Goal: Understand process/instructions

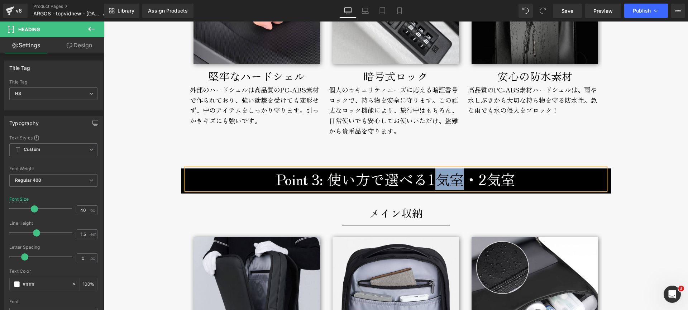
scroll to position [1648, 0]
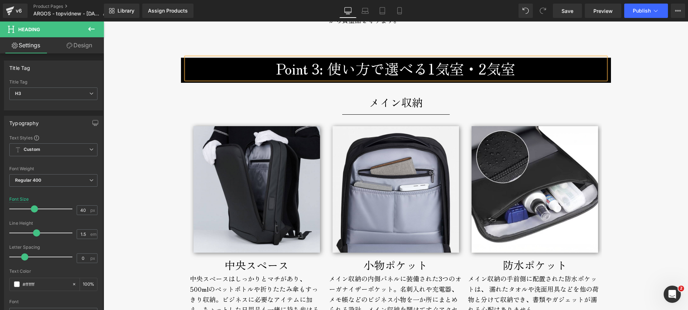
click at [422, 72] on h3 "Point 3: 使い方で選べる1気室・2気室" at bounding box center [395, 68] width 419 height 21
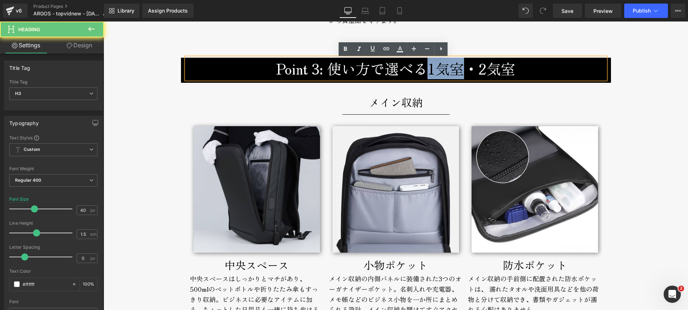
drag, startPoint x: 440, startPoint y: 72, endPoint x: 458, endPoint y: 73, distance: 17.6
click at [458, 73] on h3 "Point 3: 使い方で選べる1気室・2気室" at bounding box center [395, 68] width 419 height 21
copy h3 "1気室"
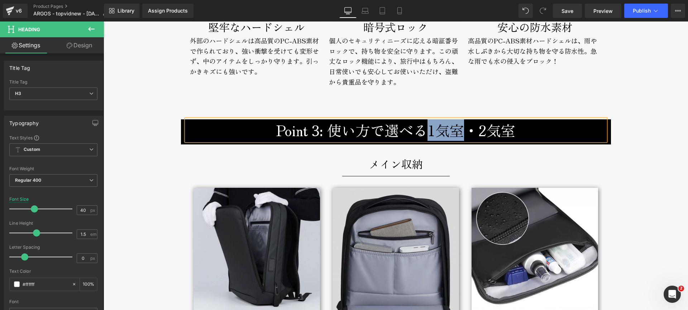
scroll to position [1664, 0]
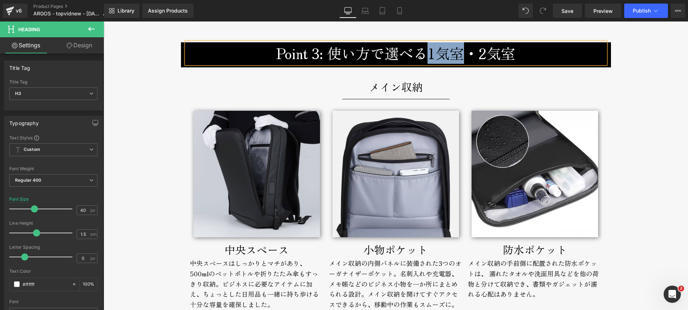
click at [433, 51] on h3 "Point 3: 使い方で選べる1気室・2気室" at bounding box center [395, 52] width 419 height 21
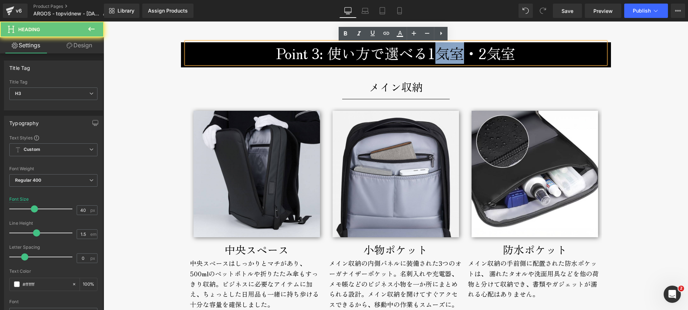
drag, startPoint x: 440, startPoint y: 55, endPoint x: 456, endPoint y: 55, distance: 16.1
click at [456, 55] on h3 "Point 3: 使い方で選べる1気室・2気室" at bounding box center [395, 52] width 419 height 21
copy h3 "気室"
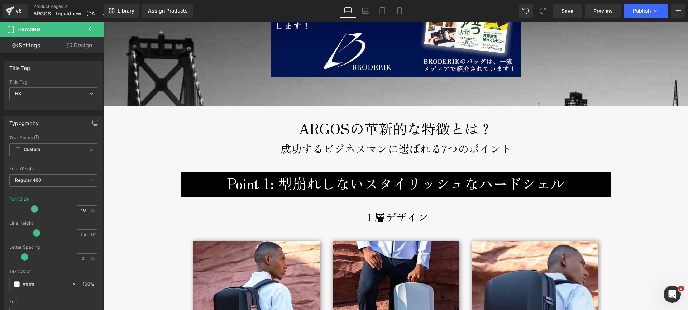
scroll to position [847, 0]
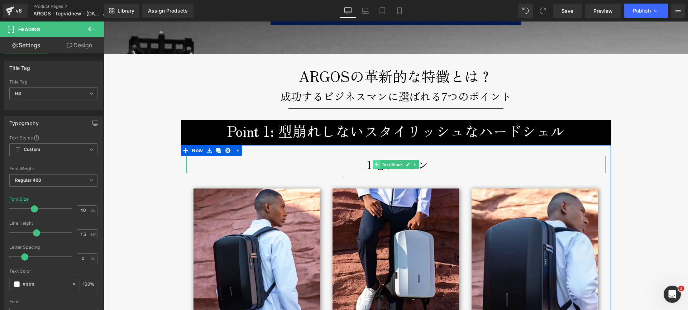
click at [373, 167] on span at bounding box center [377, 164] width 8 height 9
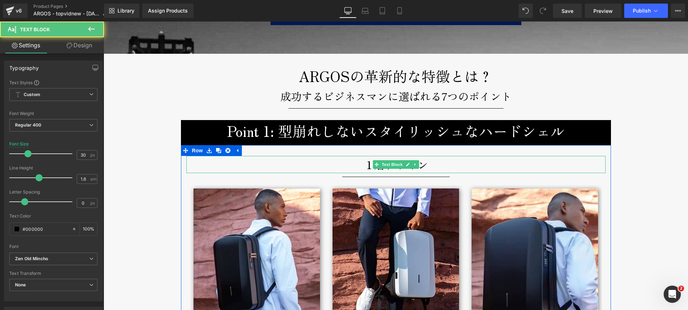
click at [364, 166] on p "１層デザイン" at bounding box center [395, 164] width 419 height 17
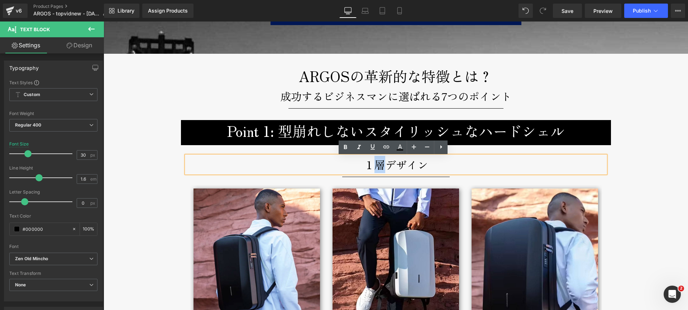
drag, startPoint x: 376, startPoint y: 166, endPoint x: 379, endPoint y: 167, distance: 3.7
click at [379, 167] on p "１層デザイン" at bounding box center [395, 164] width 419 height 17
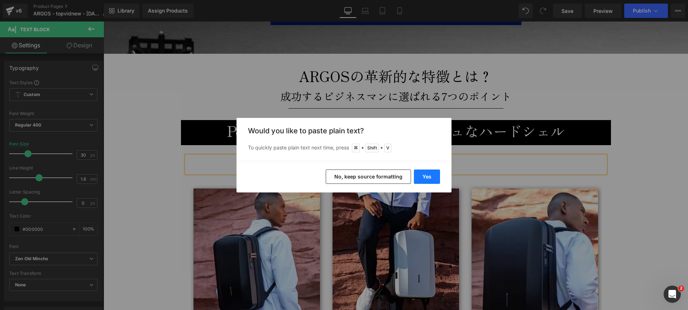
click at [419, 173] on button "Yes" at bounding box center [427, 176] width 26 height 14
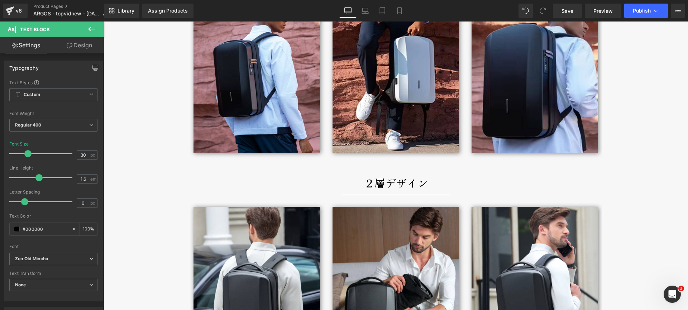
scroll to position [1049, 0]
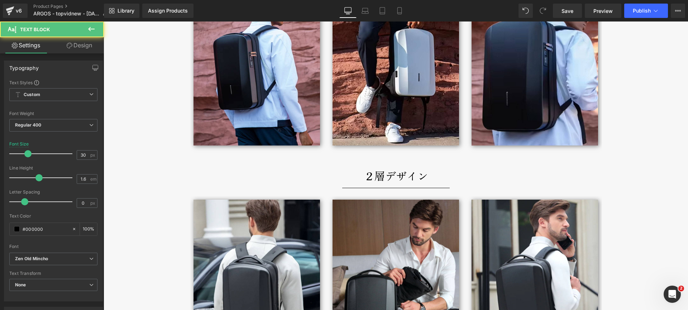
click at [361, 176] on p "２層デザイン" at bounding box center [395, 175] width 419 height 17
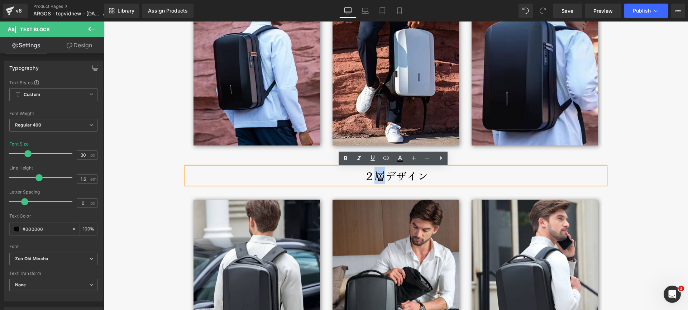
drag, startPoint x: 373, startPoint y: 178, endPoint x: 381, endPoint y: 178, distance: 7.9
click at [381, 178] on p "２層デザイン" at bounding box center [395, 175] width 419 height 17
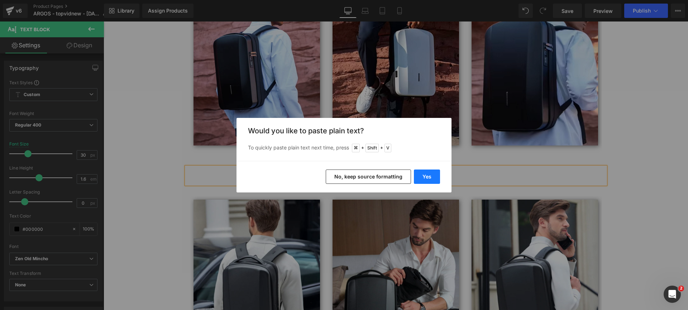
click at [430, 177] on button "Yes" at bounding box center [427, 176] width 26 height 14
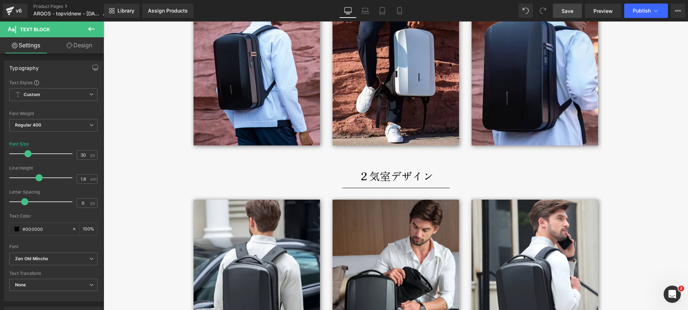
click at [569, 11] on span "Save" at bounding box center [567, 11] width 12 height 8
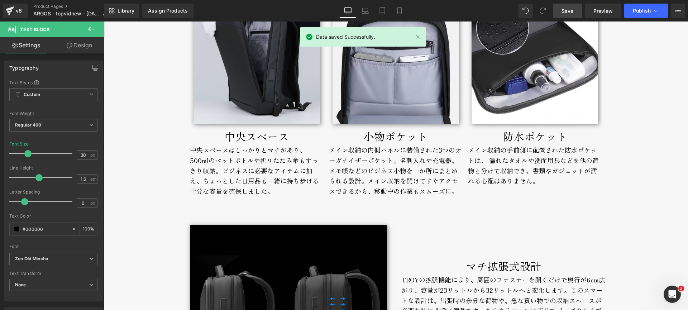
scroll to position [1590, 0]
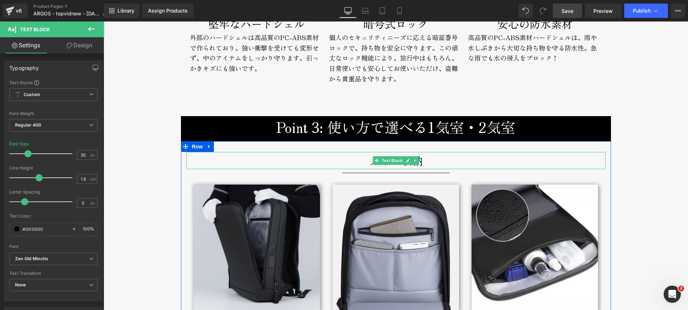
click at [321, 162] on p "メイン収納" at bounding box center [395, 160] width 419 height 17
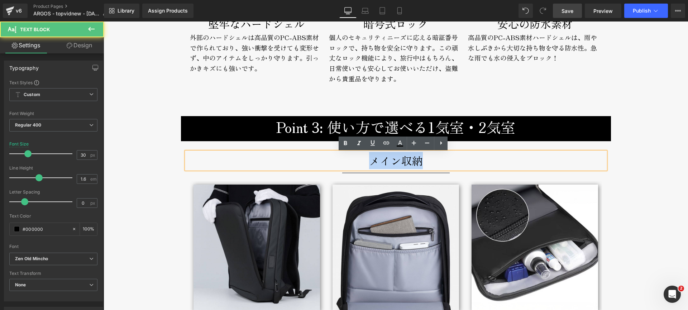
drag, startPoint x: 363, startPoint y: 162, endPoint x: 434, endPoint y: 160, distance: 70.3
click at [434, 160] on p "メイン収納" at bounding box center [395, 160] width 419 height 17
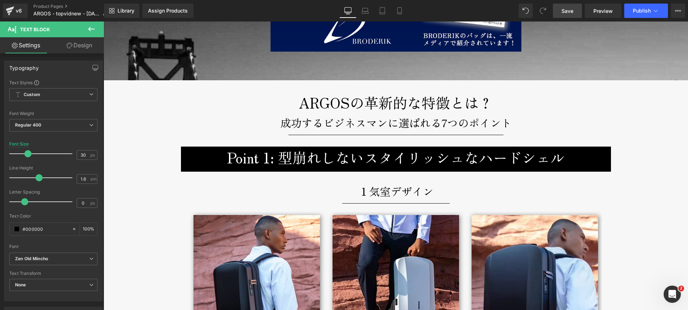
scroll to position [890, 0]
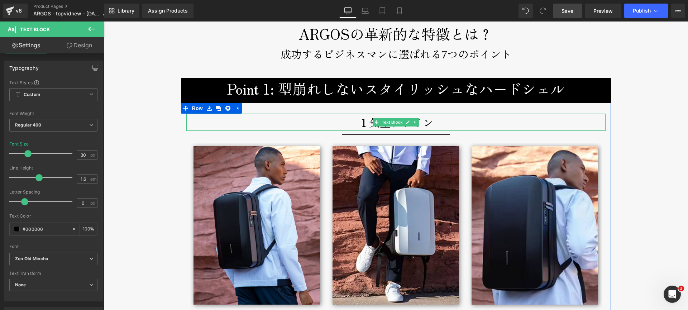
click at [349, 121] on p "１気室デザイン" at bounding box center [395, 122] width 419 height 17
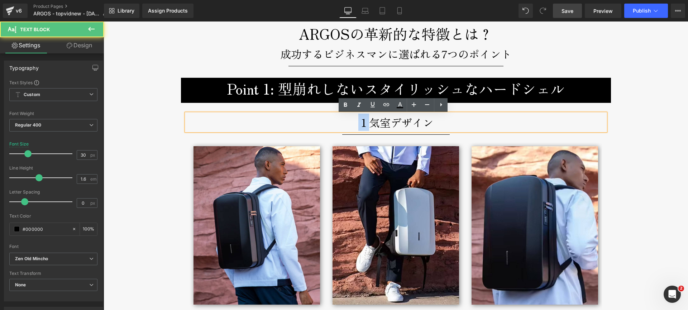
click at [349, 121] on p "１気室デザイン" at bounding box center [395, 122] width 419 height 17
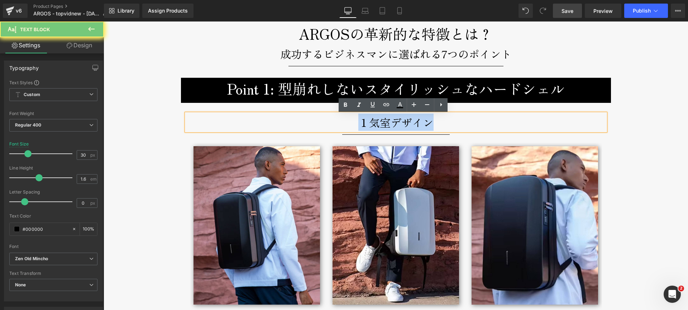
click at [349, 121] on p "１気室デザイン" at bounding box center [395, 122] width 419 height 17
copy p "１気室デザイン"
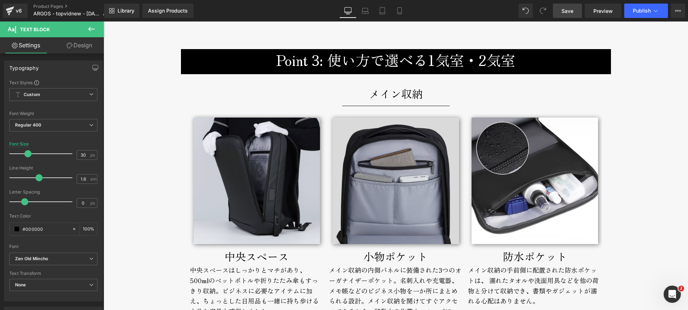
scroll to position [1658, 0]
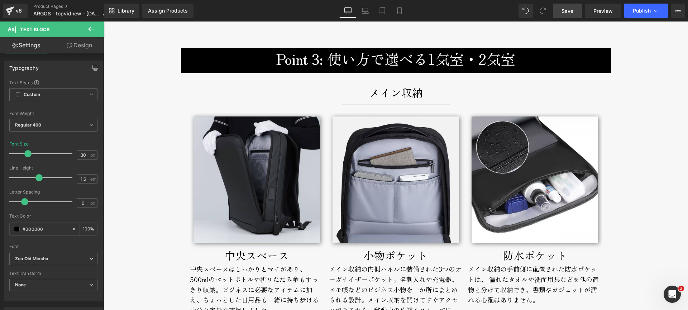
click at [350, 94] on p "メイン収納" at bounding box center [395, 92] width 419 height 17
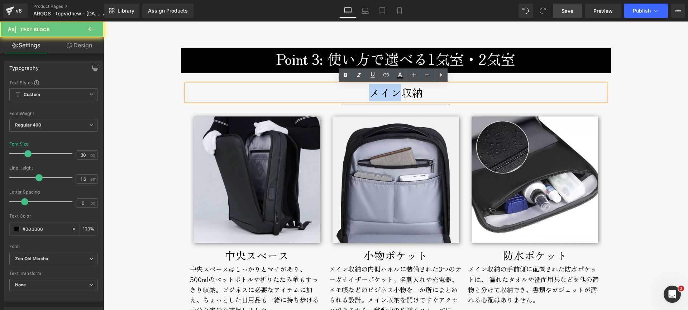
click at [350, 94] on p "メイン収納" at bounding box center [395, 92] width 419 height 17
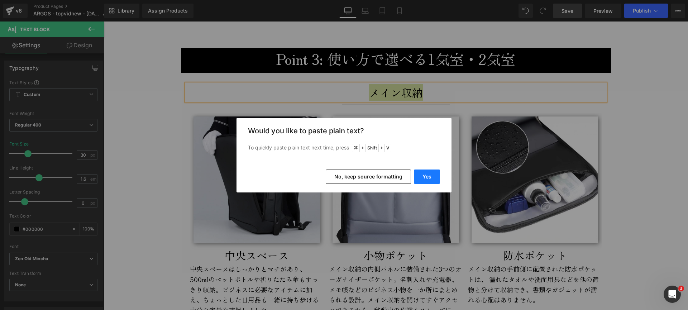
drag, startPoint x: 423, startPoint y: 176, endPoint x: 258, endPoint y: 146, distance: 168.3
click at [423, 176] on button "Yes" at bounding box center [427, 176] width 26 height 14
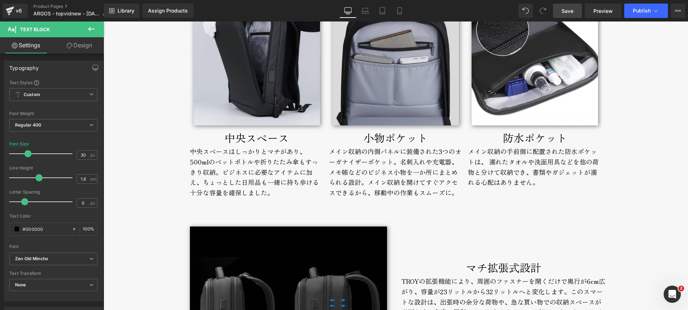
scroll to position [1685, 0]
